Goal: Task Accomplishment & Management: Complete application form

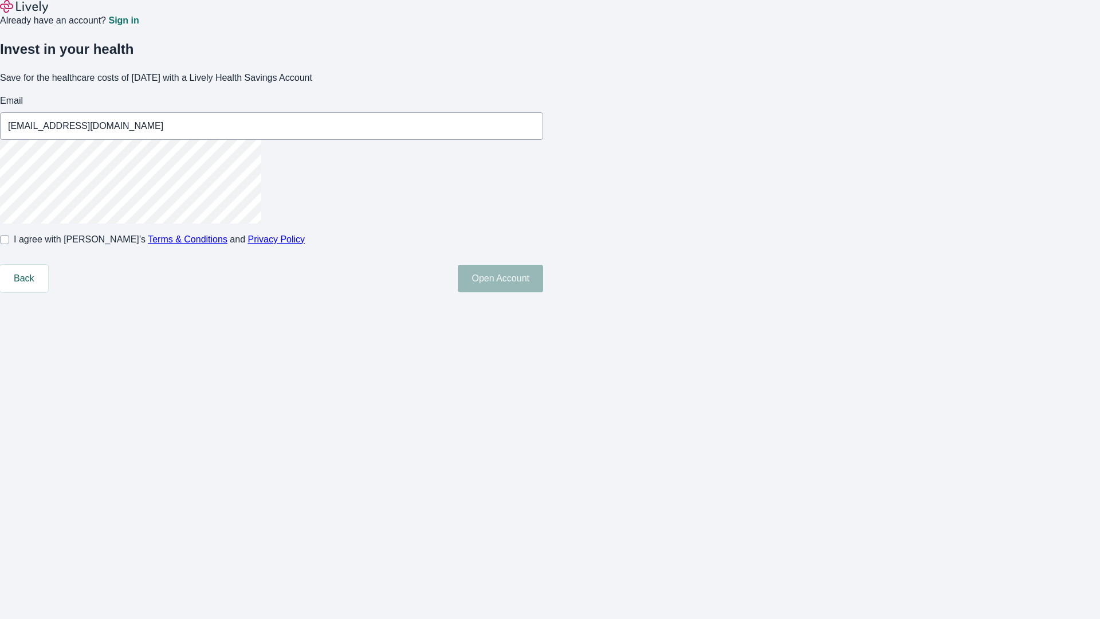
click at [9, 244] on input "I agree with Lively’s Terms & Conditions and Privacy Policy" at bounding box center [4, 239] width 9 height 9
checkbox input "true"
click at [543, 292] on button "Open Account" at bounding box center [500, 278] width 85 height 27
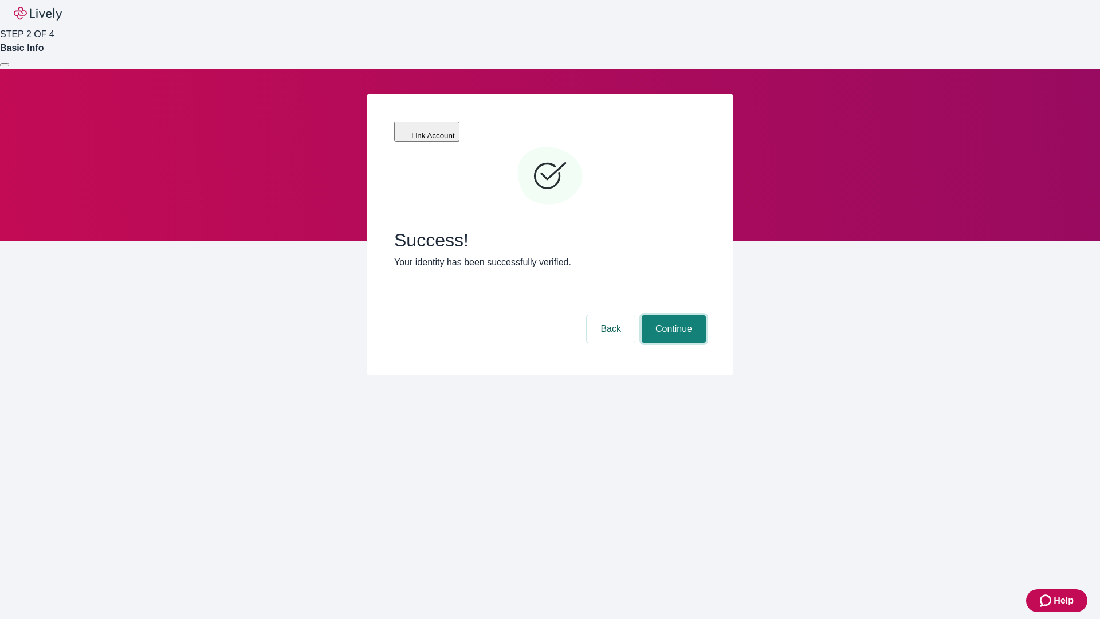
click at [672, 315] on button "Continue" at bounding box center [674, 328] width 64 height 27
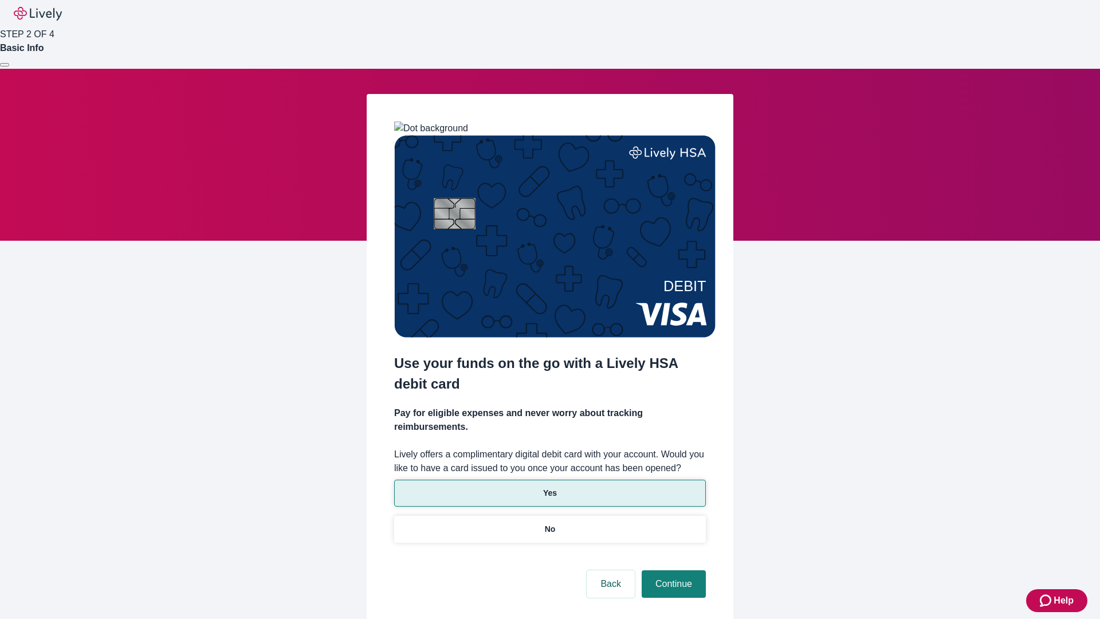
click at [549, 487] on p "Yes" at bounding box center [550, 493] width 14 height 12
click at [672, 570] on button "Continue" at bounding box center [674, 583] width 64 height 27
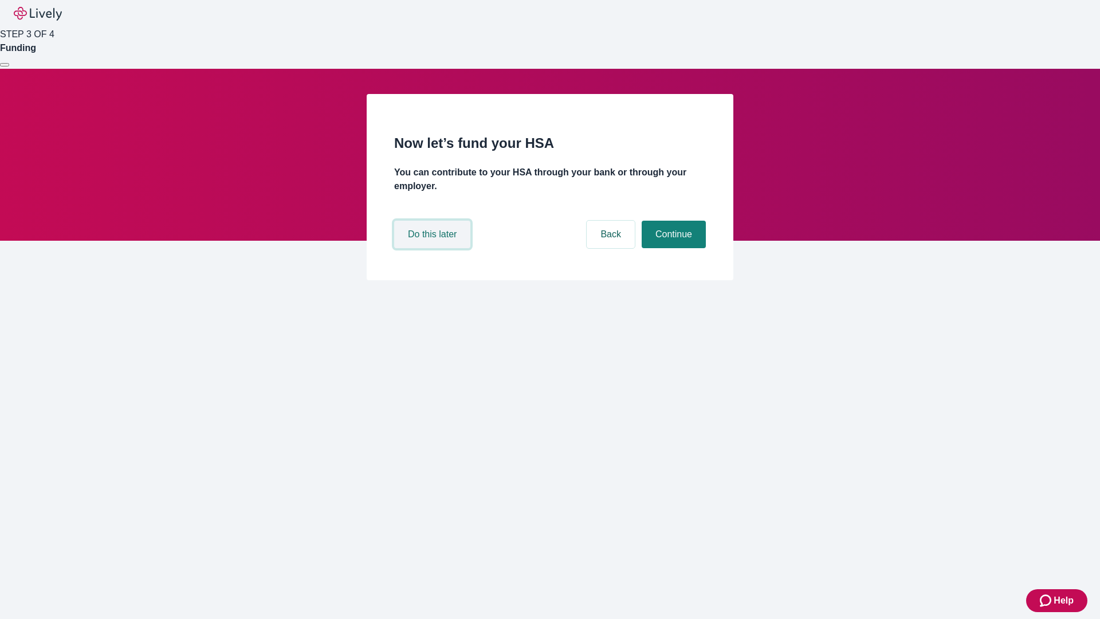
click at [434, 248] on button "Do this later" at bounding box center [432, 234] width 76 height 27
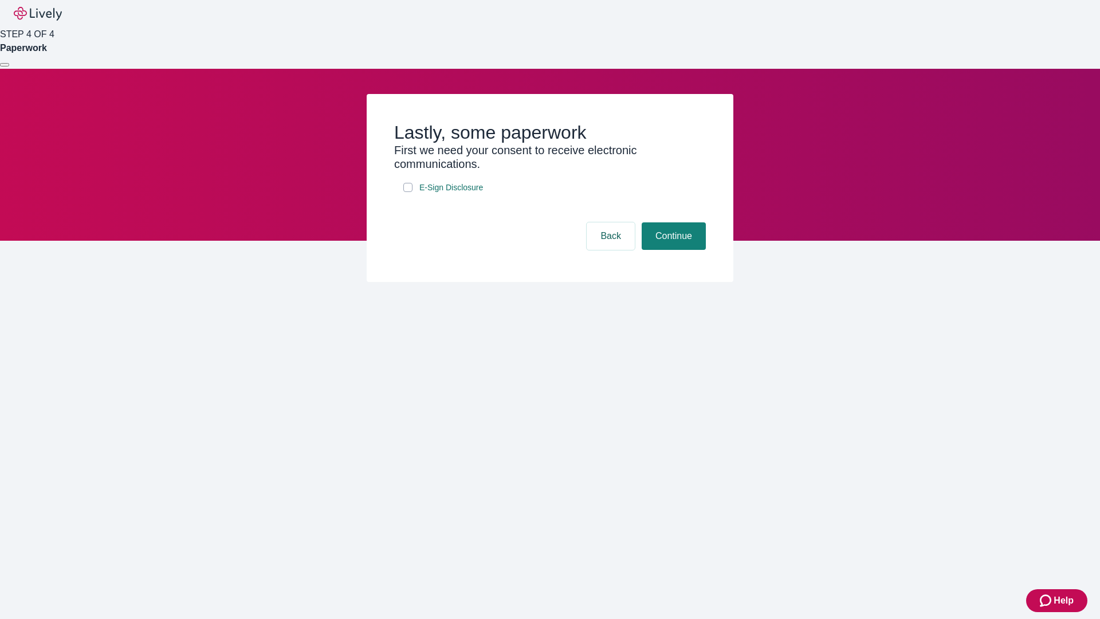
click at [408, 192] on input "E-Sign Disclosure" at bounding box center [407, 187] width 9 height 9
checkbox input "true"
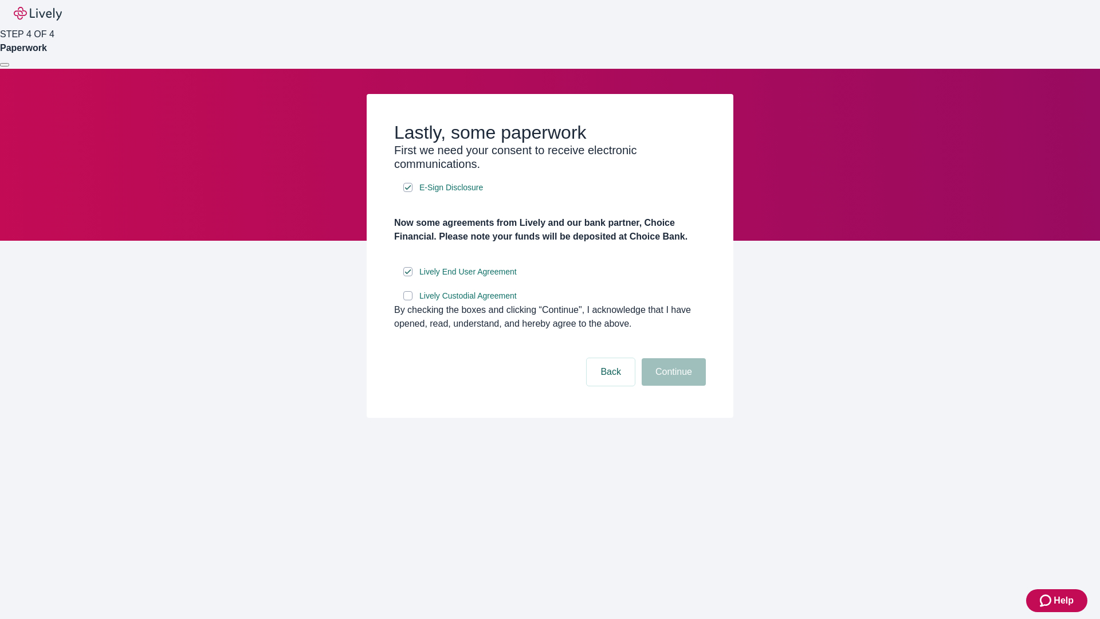
click at [408, 300] on input "Lively Custodial Agreement" at bounding box center [407, 295] width 9 height 9
checkbox input "true"
click at [672, 386] on button "Continue" at bounding box center [674, 371] width 64 height 27
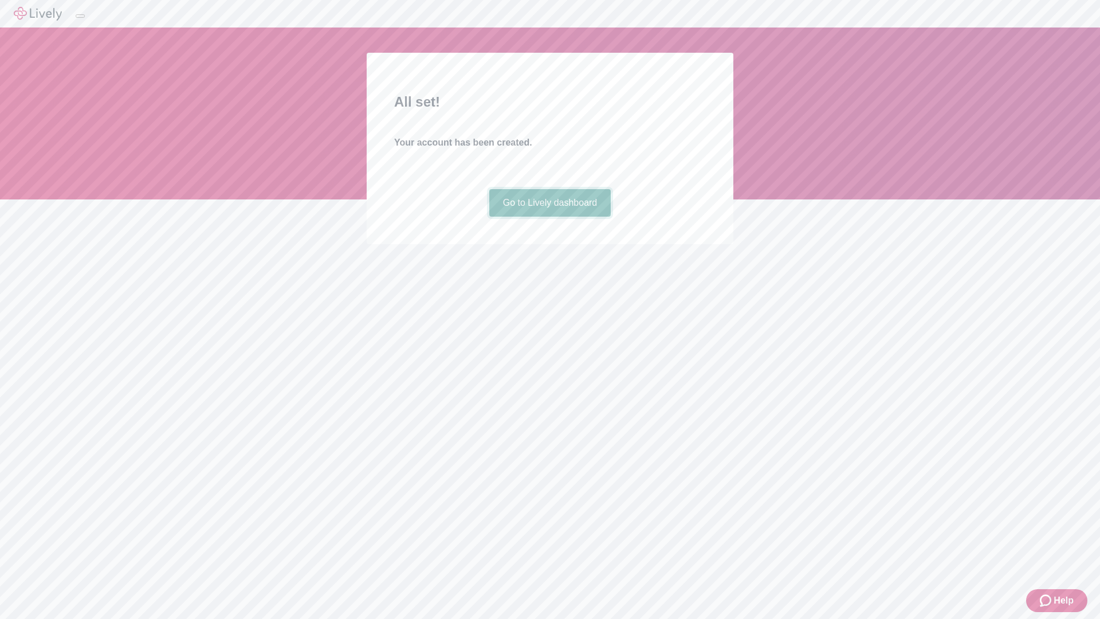
click at [549, 217] on link "Go to Lively dashboard" at bounding box center [550, 202] width 122 height 27
